Goal: Task Accomplishment & Management: Complete application form

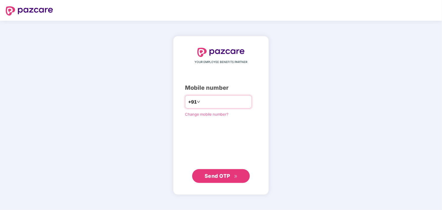
click at [209, 103] on input "number" at bounding box center [224, 101] width 47 height 9
type input "**********"
click at [223, 179] on span "Send OTP" at bounding box center [220, 176] width 33 height 8
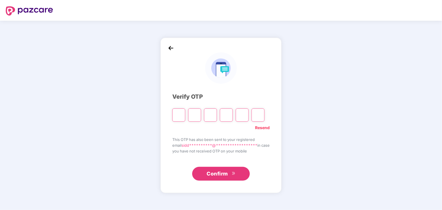
type input "*"
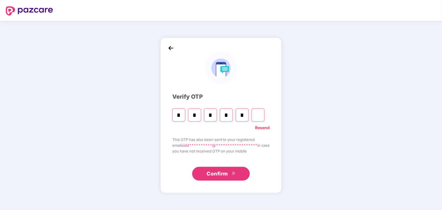
type input "*"
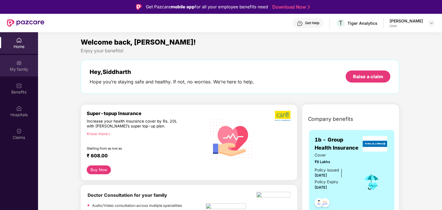
click at [21, 62] on img at bounding box center [19, 63] width 6 height 6
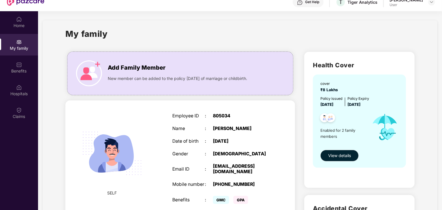
scroll to position [21, 0]
click at [340, 157] on span "View details" at bounding box center [339, 156] width 23 height 6
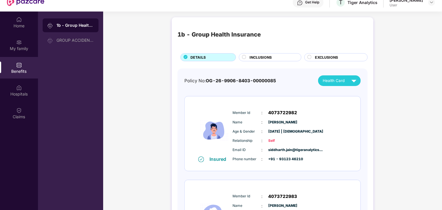
click at [427, 66] on div "1b - Group Health Insurance DETAILS INCLUSIONS EXCLUSIONS Policy No: OG-26-9906…" at bounding box center [272, 152] width 339 height 276
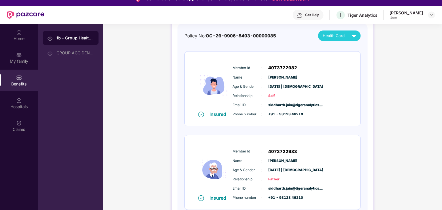
scroll to position [0, 0]
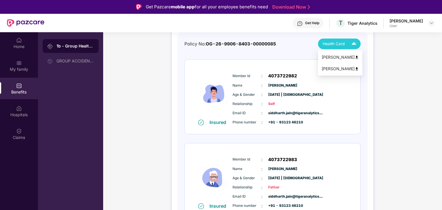
click at [334, 69] on div "Hemant Jain" at bounding box center [339, 69] width 37 height 6
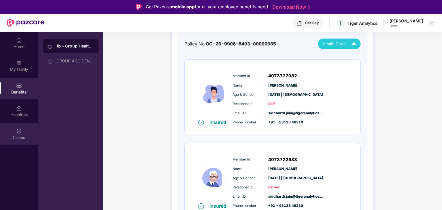
click at [15, 138] on div "Claims" at bounding box center [19, 138] width 38 height 6
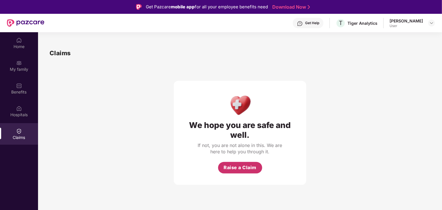
click at [236, 164] on button "Raise a Claim" at bounding box center [240, 168] width 44 height 12
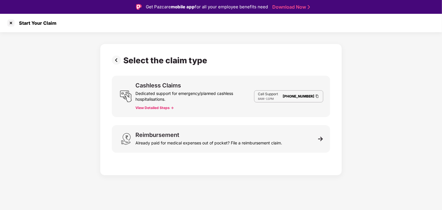
click at [156, 107] on button "View Detailed Steps ->" at bounding box center [154, 108] width 38 height 5
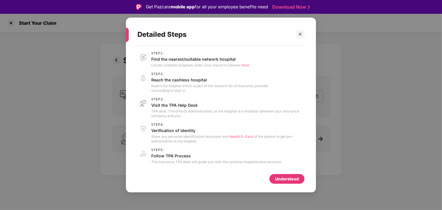
click at [244, 64] on span "here." at bounding box center [245, 65] width 8 height 4
click at [298, 35] on icon "close" at bounding box center [300, 34] width 4 height 4
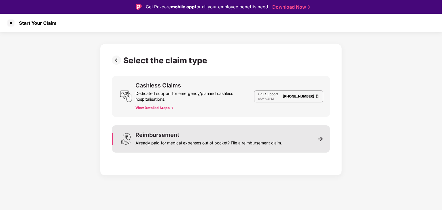
click at [258, 140] on div "Already paid for medical expenses out of pocket? File a reimbursement claim." at bounding box center [208, 142] width 147 height 8
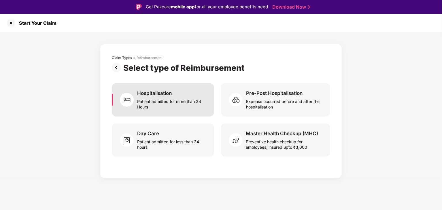
click at [194, 109] on div "Patient admitted for more than 24 Hours" at bounding box center [172, 102] width 70 height 13
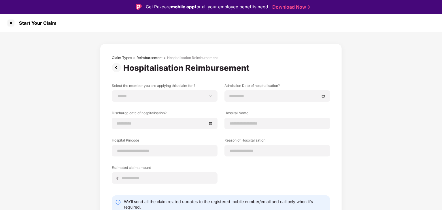
click at [398, 94] on div "**********" at bounding box center [221, 140] width 442 height 217
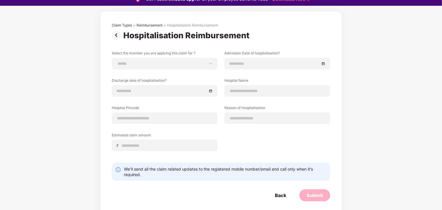
scroll to position [14, 0]
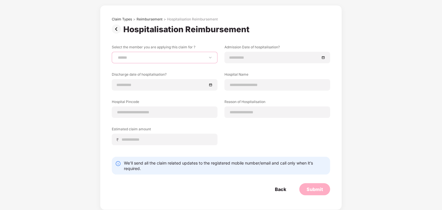
click at [187, 59] on select "**********" at bounding box center [165, 57] width 96 height 5
select select "**********"
click at [117, 55] on select "**********" at bounding box center [165, 57] width 96 height 5
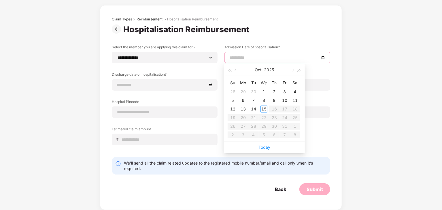
click at [258, 56] on input at bounding box center [274, 57] width 90 height 6
type input "**********"
click at [262, 107] on div "15" at bounding box center [263, 109] width 7 height 7
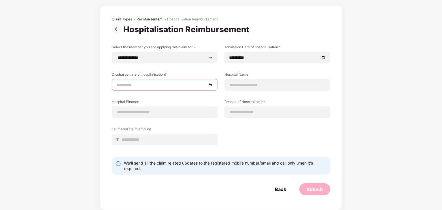
click at [197, 84] on input at bounding box center [162, 85] width 90 height 6
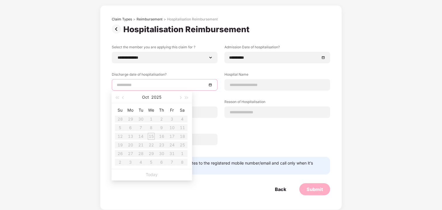
click at [146, 135] on table "Su Mo Tu We Th Fr Sa 28 29 30 1 2 3 4 5 6 7 8 9 10 11 12 13 14 15 16 17 18 19 2…" at bounding box center [151, 136] width 73 height 61
click at [173, 150] on table "Su Mo Tu We Th Fr Sa 28 29 30 1 2 3 4 5 6 7 8 9 10 11 12 13 14 15 16 17 18 19 2…" at bounding box center [151, 136] width 73 height 61
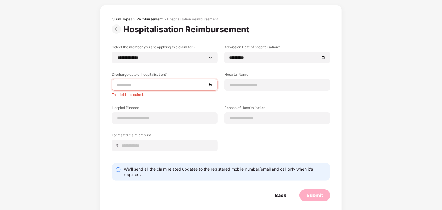
click at [247, 128] on div "**********" at bounding box center [221, 102] width 218 height 115
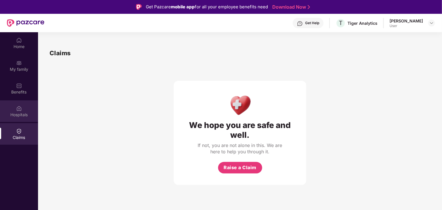
click at [16, 105] on div "Hospitals" at bounding box center [19, 112] width 38 height 22
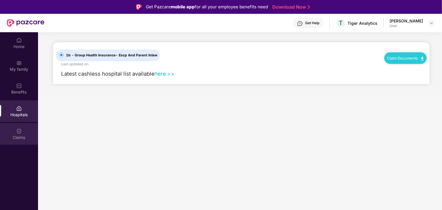
click at [18, 132] on img at bounding box center [19, 131] width 6 height 6
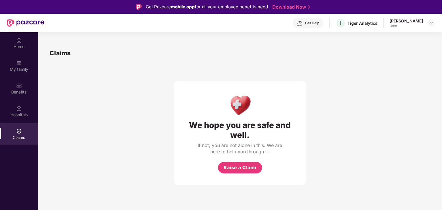
click at [414, 24] on div "User" at bounding box center [405, 26] width 33 height 5
click at [428, 22] on div at bounding box center [431, 23] width 7 height 7
click at [251, 167] on span "Raise a Claim" at bounding box center [239, 167] width 33 height 7
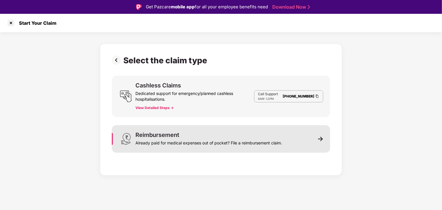
click at [309, 131] on div "Reimbursement Already paid for medical expenses out of pocket? File a reimburse…" at bounding box center [221, 139] width 218 height 28
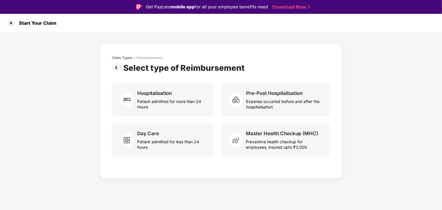
click at [116, 66] on img at bounding box center [118, 67] width 12 height 9
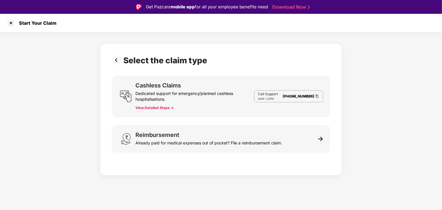
click at [116, 66] on div "Select the claim type Cashless Claims Dedicated support for emergency/planned c…" at bounding box center [221, 108] width 218 height 105
click at [14, 26] on div at bounding box center [10, 22] width 9 height 9
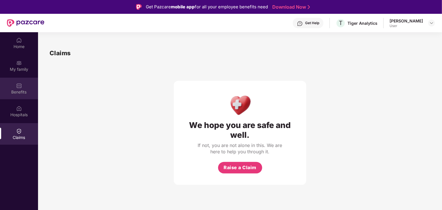
click at [25, 83] on div "Benefits" at bounding box center [19, 89] width 38 height 22
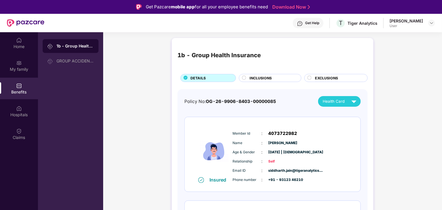
click at [72, 46] on div "1b - Group Health Insurance" at bounding box center [74, 46] width 37 height 6
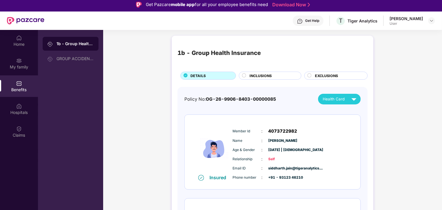
scroll to position [32, 0]
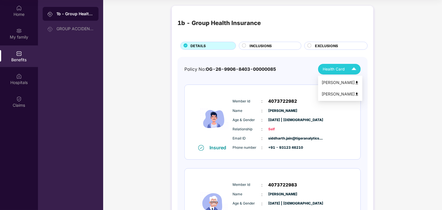
click at [335, 72] on span "Health Card" at bounding box center [334, 69] width 22 height 6
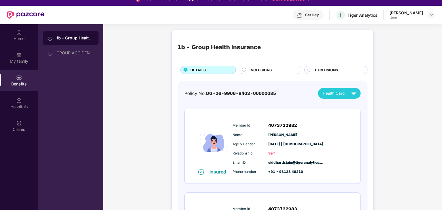
scroll to position [0, 0]
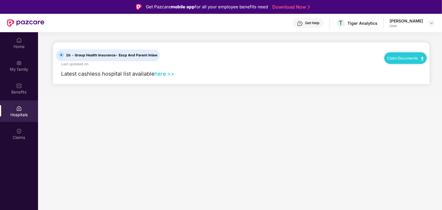
click at [162, 72] on link "here >>" at bounding box center [164, 74] width 20 height 6
